Goal: Task Accomplishment & Management: Manage account settings

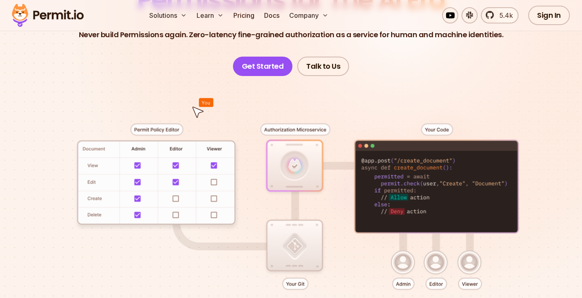
scroll to position [114, 0]
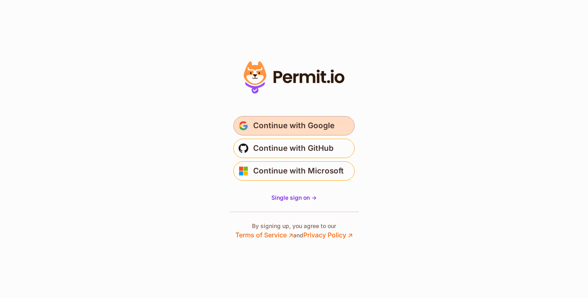
click at [315, 121] on span "Continue with Google" at bounding box center [293, 125] width 81 height 13
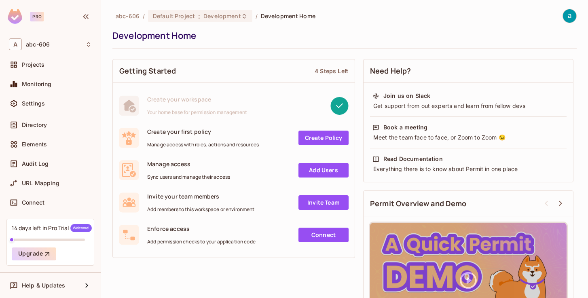
scroll to position [68, 0]
click at [32, 109] on div "Settings" at bounding box center [50, 103] width 89 height 16
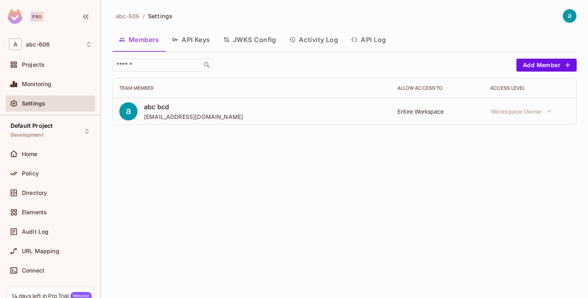
click at [206, 35] on button "API Keys" at bounding box center [190, 40] width 51 height 20
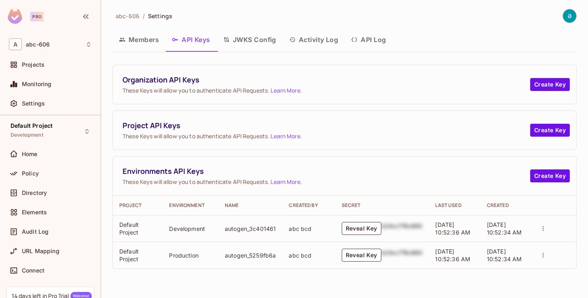
click at [148, 39] on button "Members" at bounding box center [138, 40] width 53 height 20
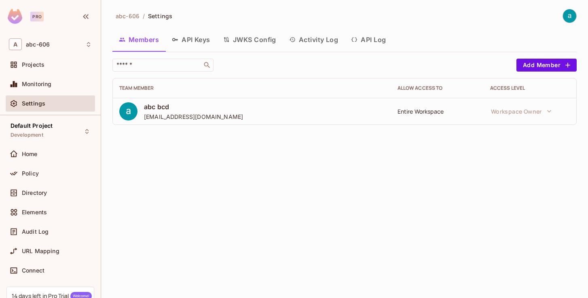
click at [203, 38] on button "API Keys" at bounding box center [190, 40] width 51 height 20
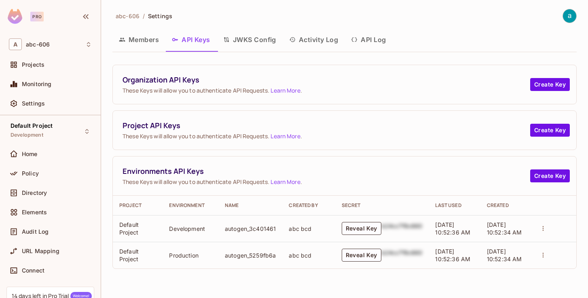
click at [304, 36] on button "Activity Log" at bounding box center [314, 40] width 62 height 20
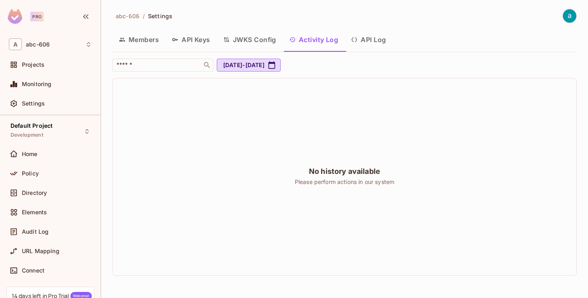
click at [385, 38] on button "API Log" at bounding box center [369, 40] width 48 height 20
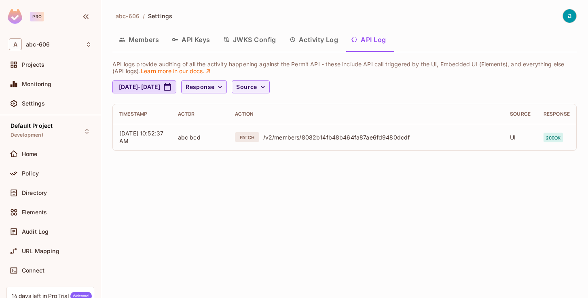
click at [205, 38] on button "API Keys" at bounding box center [190, 40] width 51 height 20
